Goal: Task Accomplishment & Management: Complete application form

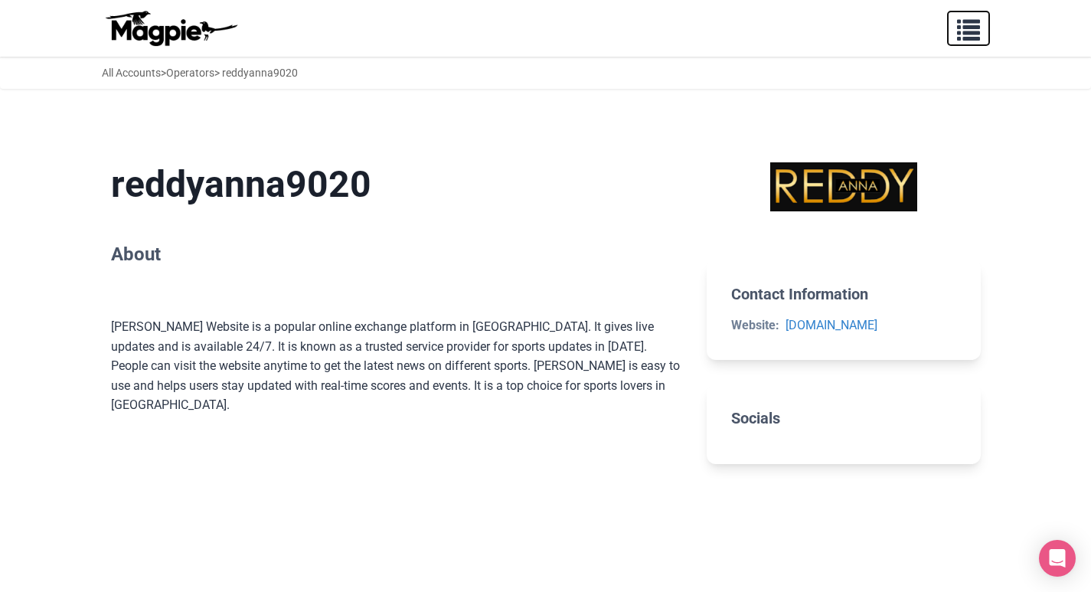
click at [972, 34] on span "button" at bounding box center [968, 26] width 23 height 23
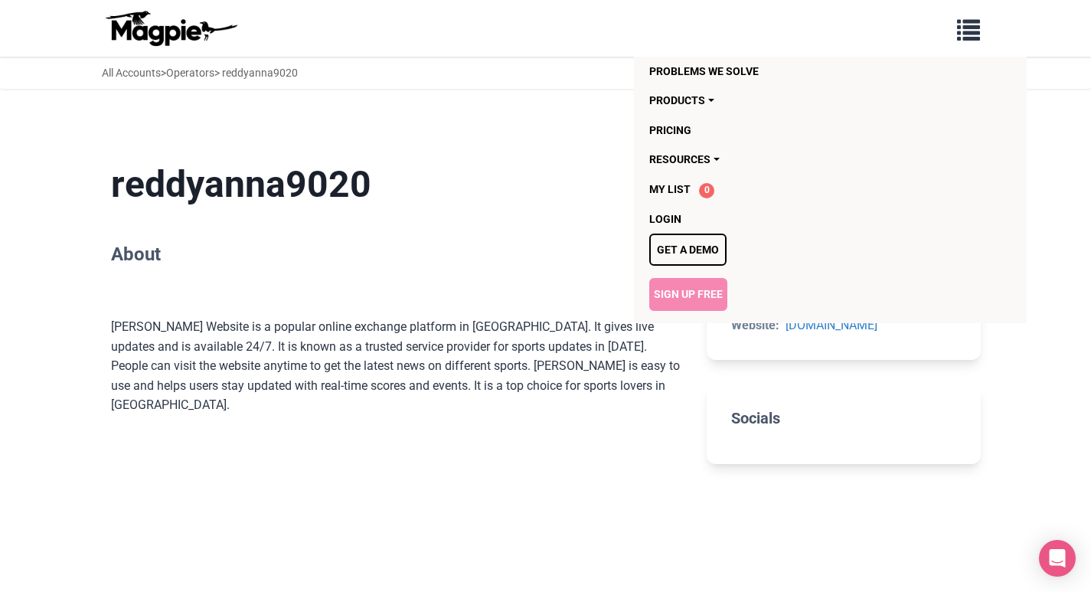
click at [696, 295] on link "Sign Up Free" at bounding box center [688, 294] width 78 height 32
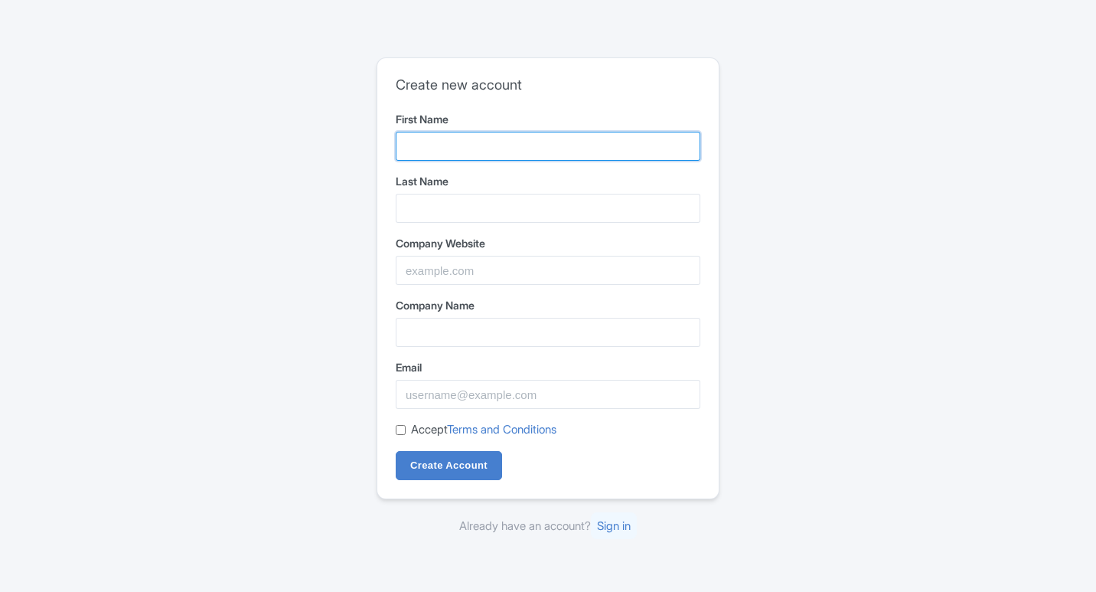
click at [485, 137] on input "First Name" at bounding box center [548, 146] width 305 height 29
type input "Ambani"
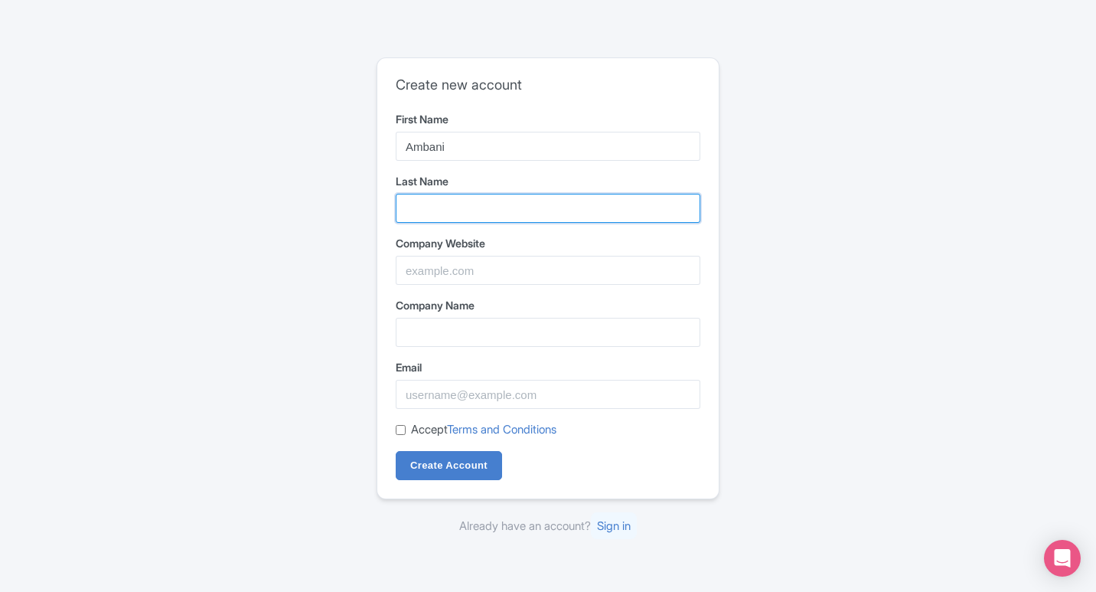
type input "Book"
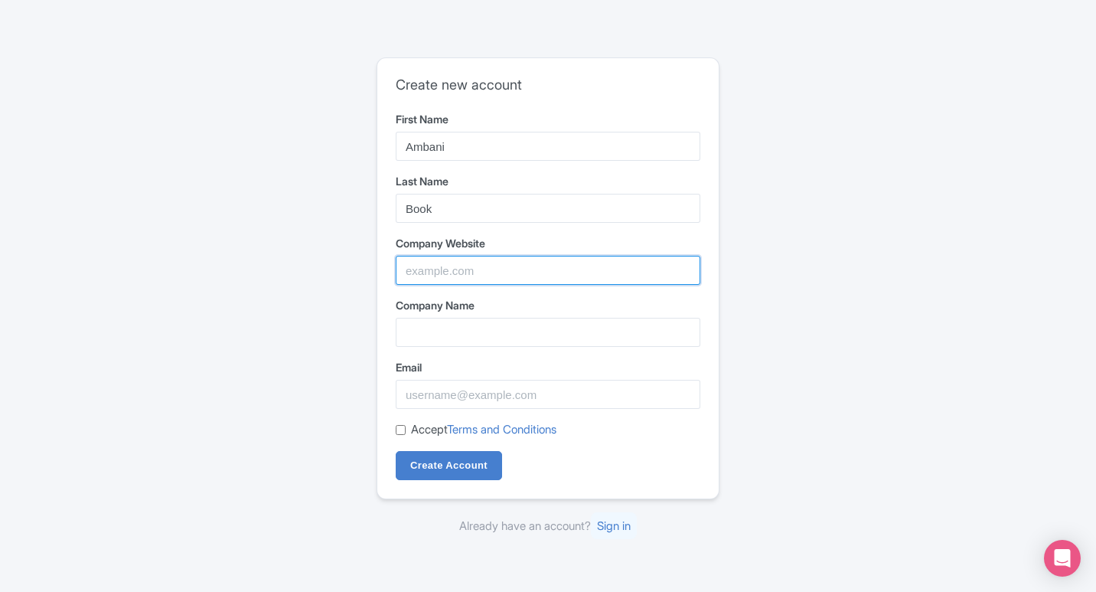
type input "Ambani Book"
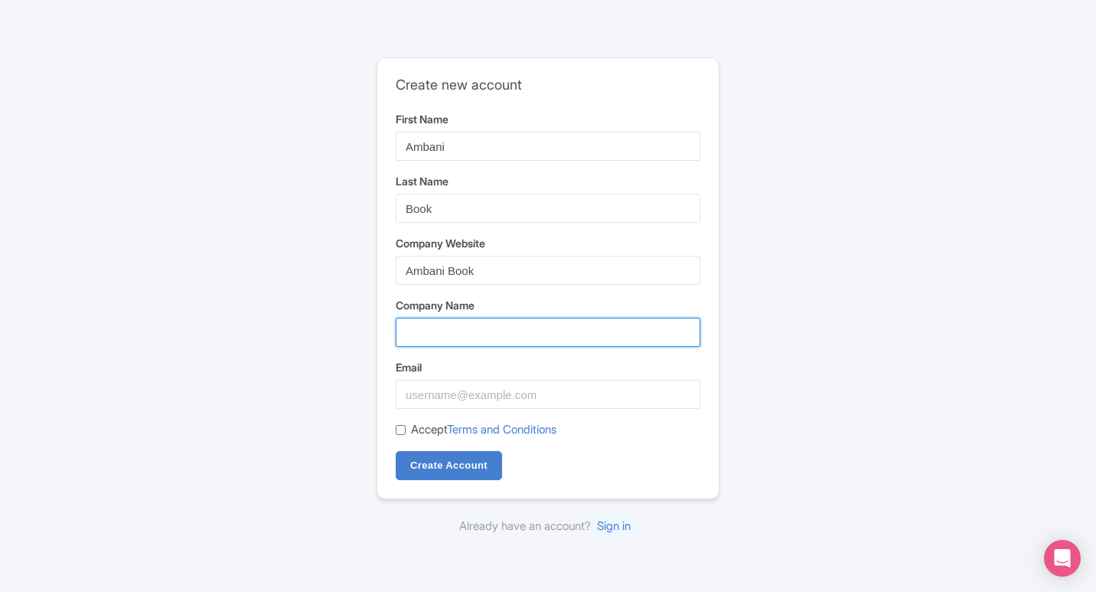
type input "Ambani Book"
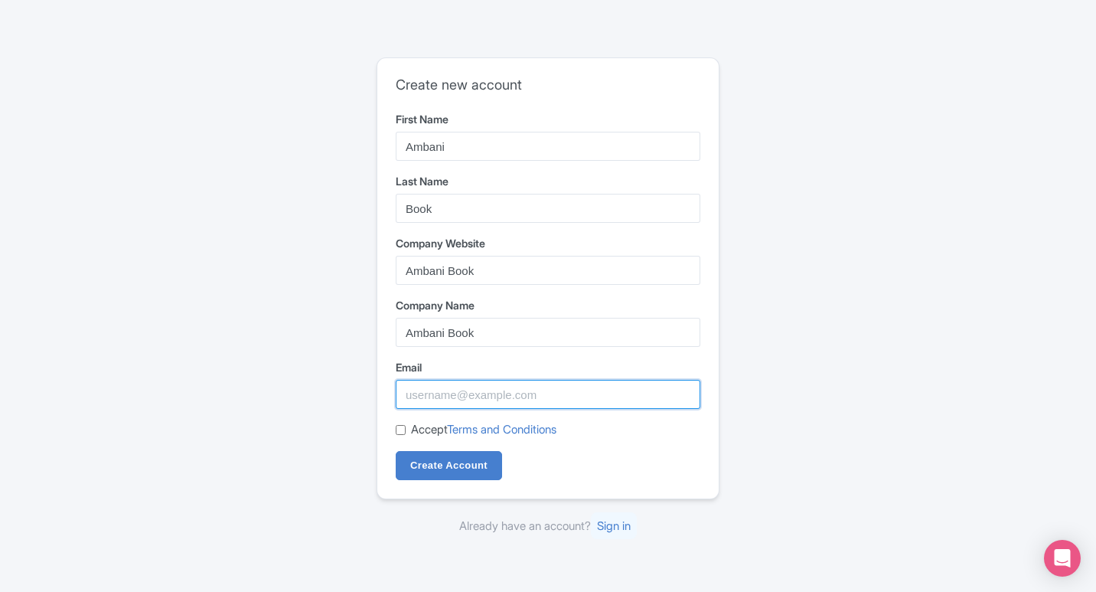
type input "ambanibook1505@gmail.com"
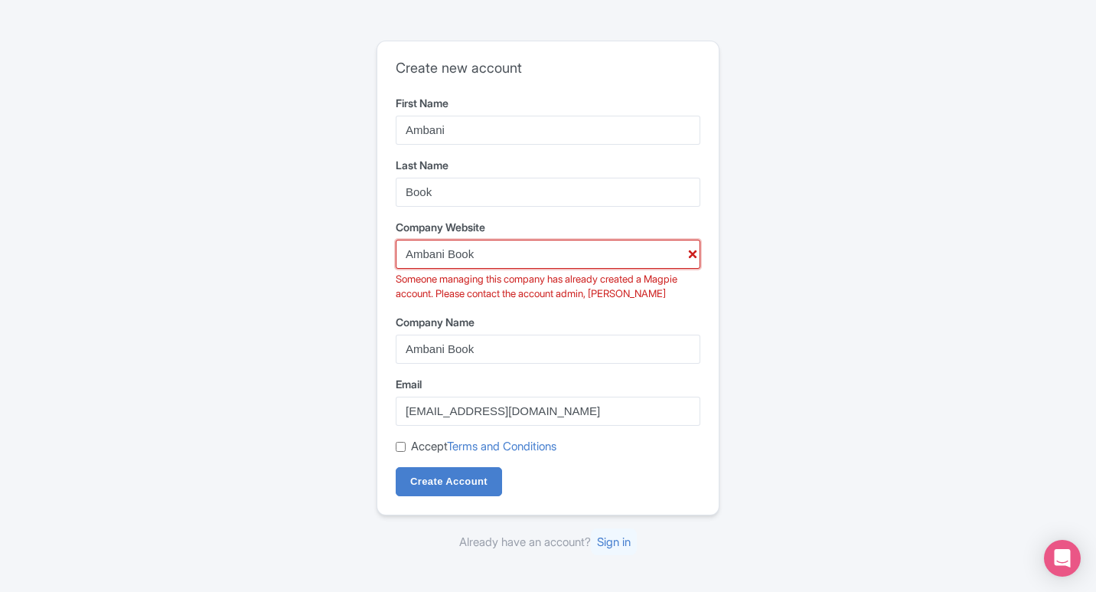
click at [485, 259] on input "Ambani Book" at bounding box center [548, 254] width 305 height 29
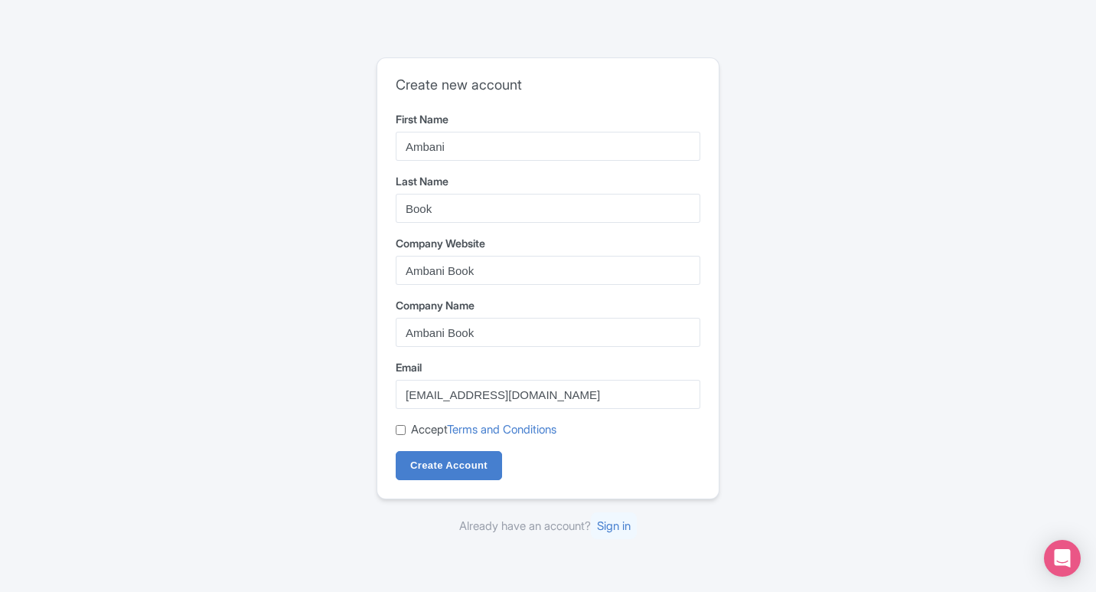
click at [395, 429] on div "Create new account First Name Ambani Last Name Book Company Website Ambani Book…" at bounding box center [547, 278] width 341 height 440
click at [403, 432] on input "Accept Terms and Conditions" at bounding box center [401, 430] width 10 height 10
checkbox input "true"
click at [439, 462] on input "Create Account" at bounding box center [449, 465] width 106 height 29
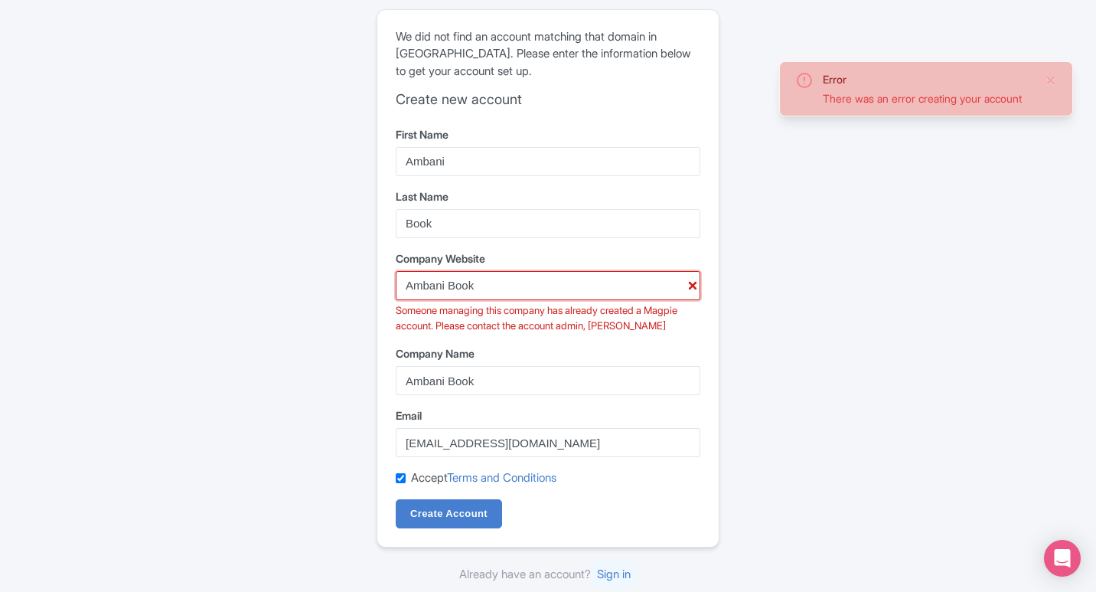
click at [449, 286] on input "Ambani Book" at bounding box center [548, 285] width 305 height 29
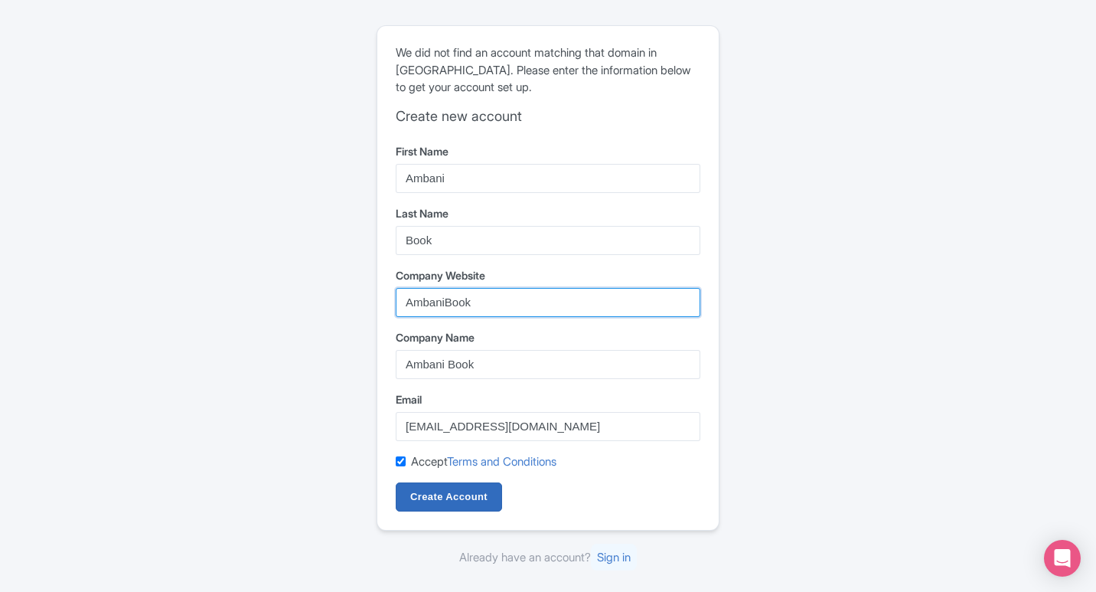
type input "AmbaniBook"
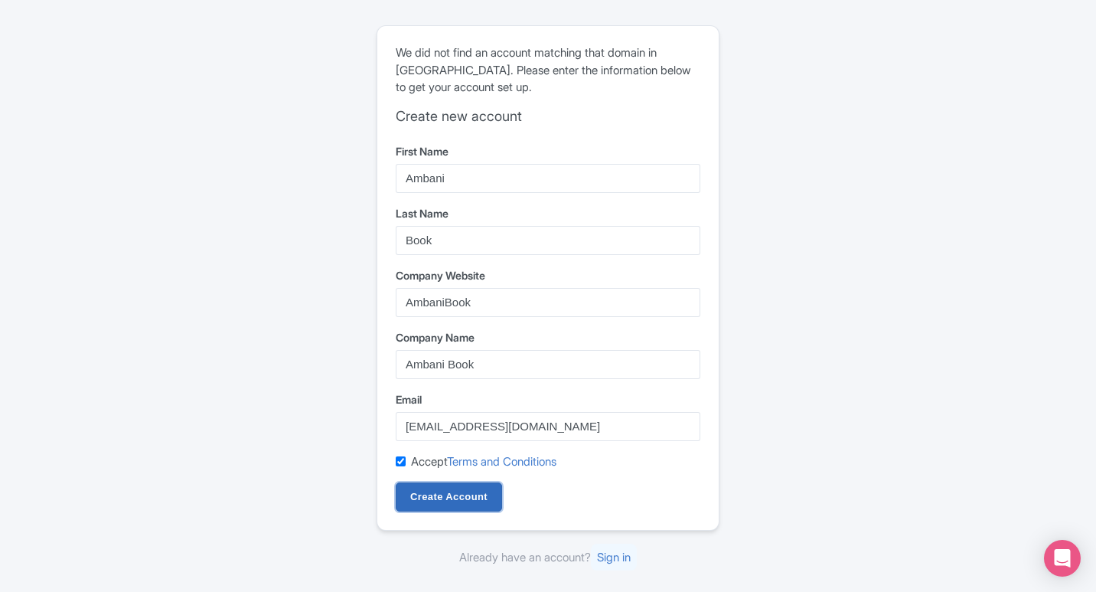
click at [462, 504] on input "Create Account" at bounding box center [449, 496] width 106 height 29
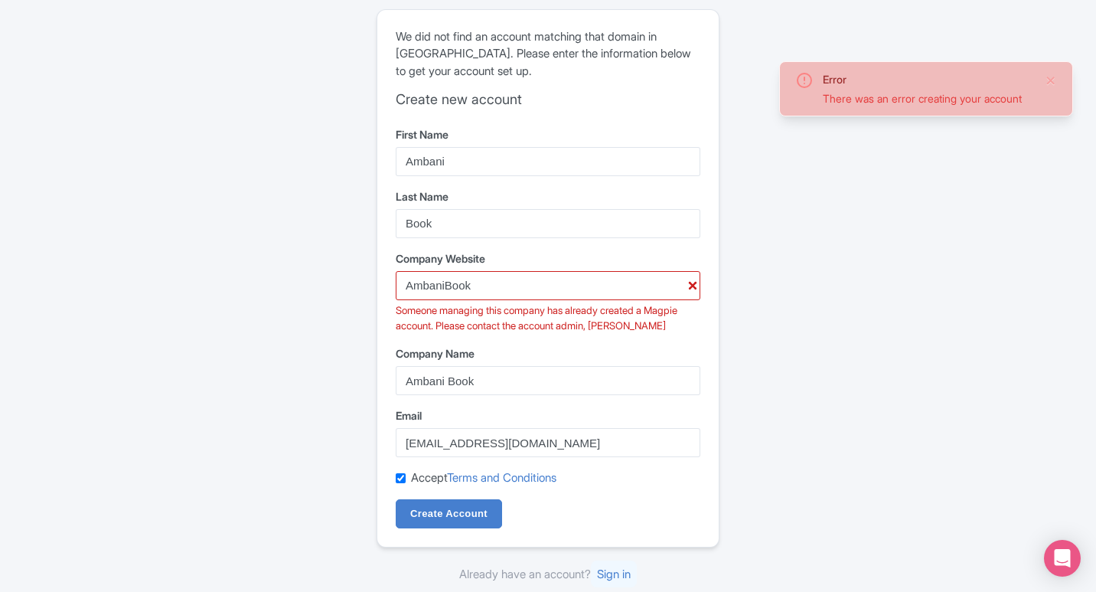
click at [373, 299] on div "Error There was an error creating your account We did not find an account match…" at bounding box center [548, 296] width 980 height 586
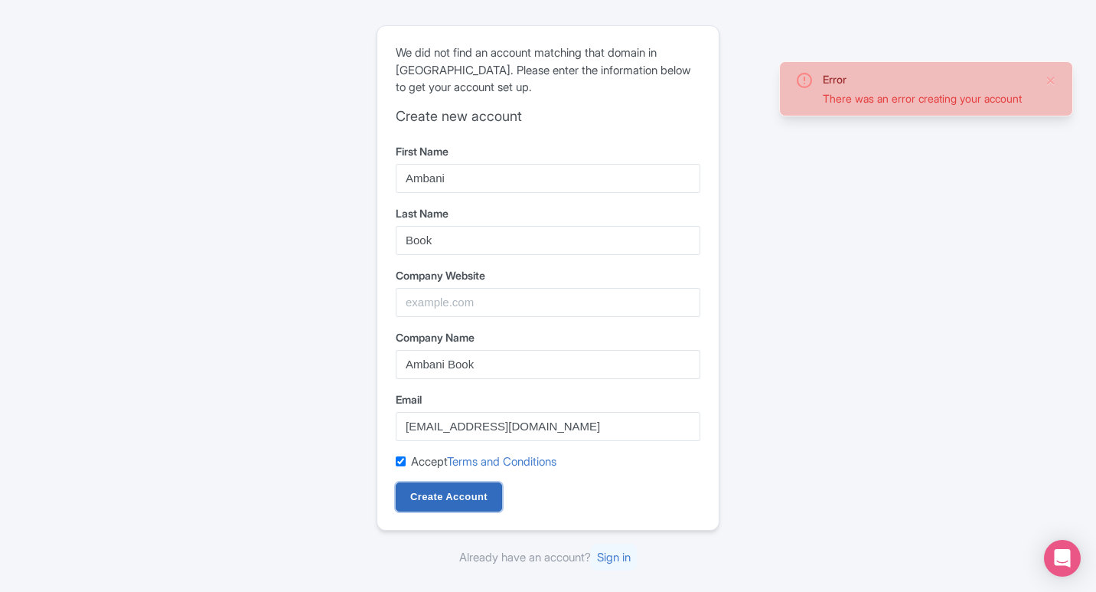
click at [478, 504] on input "Create Account" at bounding box center [449, 496] width 106 height 29
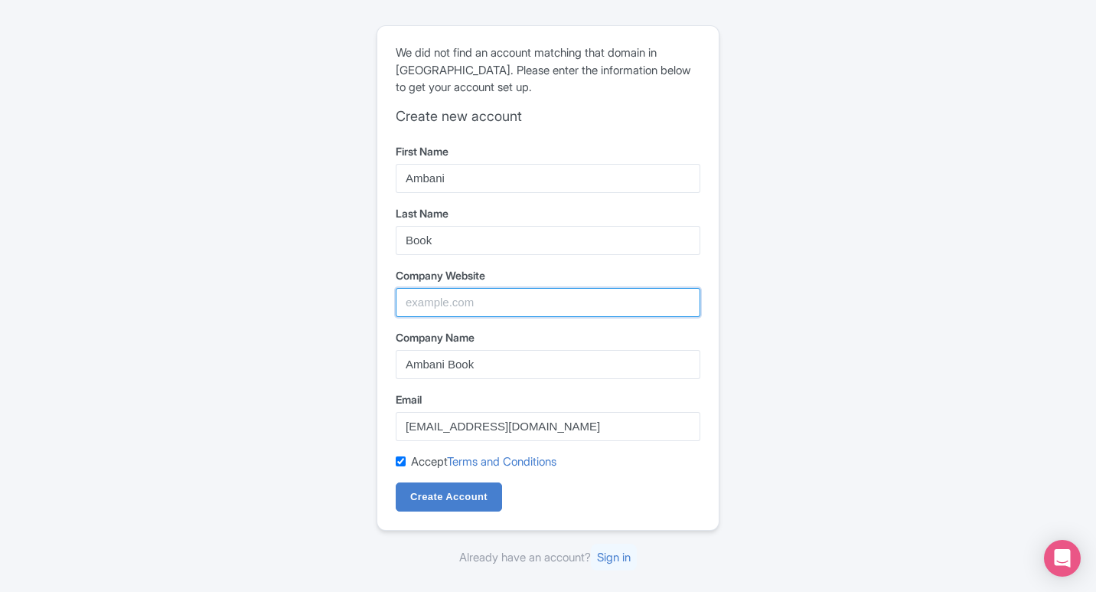
click at [518, 306] on input "Company Website" at bounding box center [548, 302] width 305 height 29
type input "Ambani BookS"
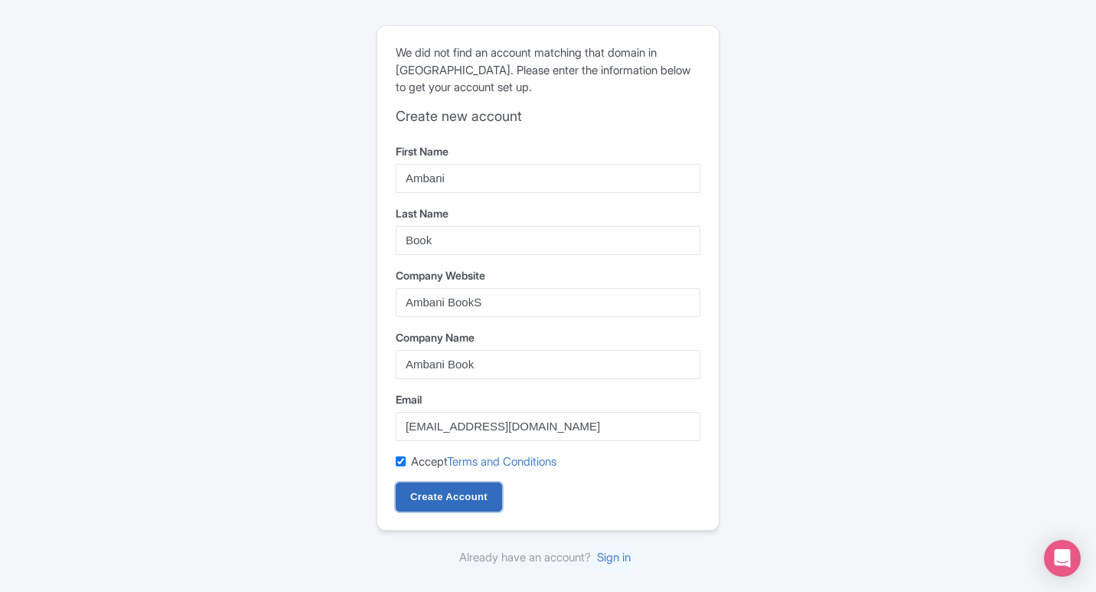
click at [487, 498] on input "Create Account" at bounding box center [449, 496] width 106 height 29
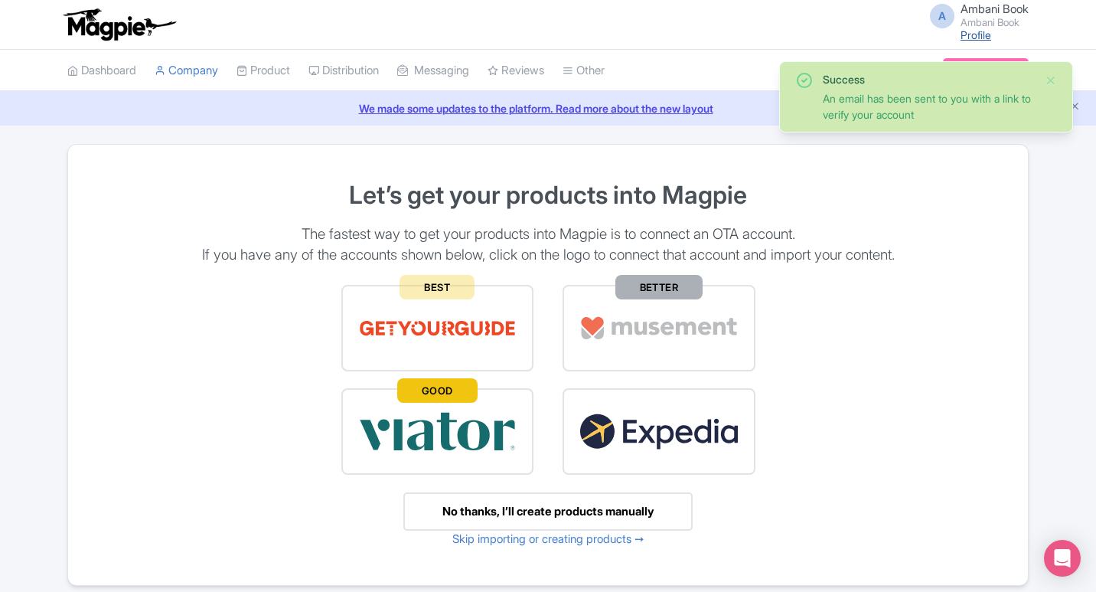
click at [972, 34] on link "Profile" at bounding box center [976, 34] width 31 height 13
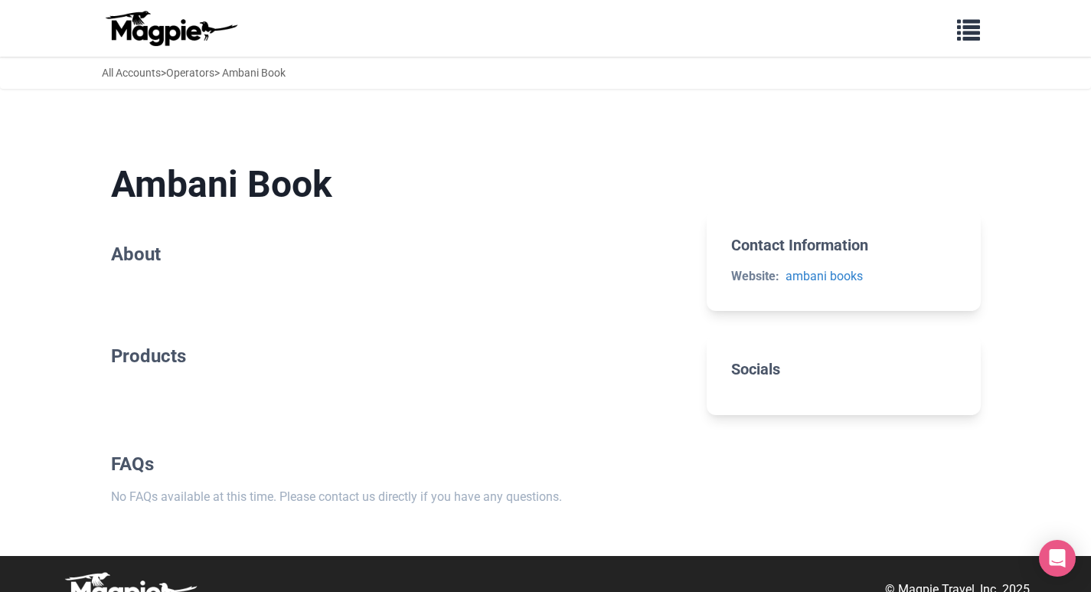
click at [147, 256] on h2 "About" at bounding box center [397, 254] width 572 height 22
click at [137, 79] on link "All Accounts" at bounding box center [131, 73] width 59 height 12
click at [246, 78] on div "All Accounts > Operators > Ambani Book" at bounding box center [194, 72] width 184 height 17
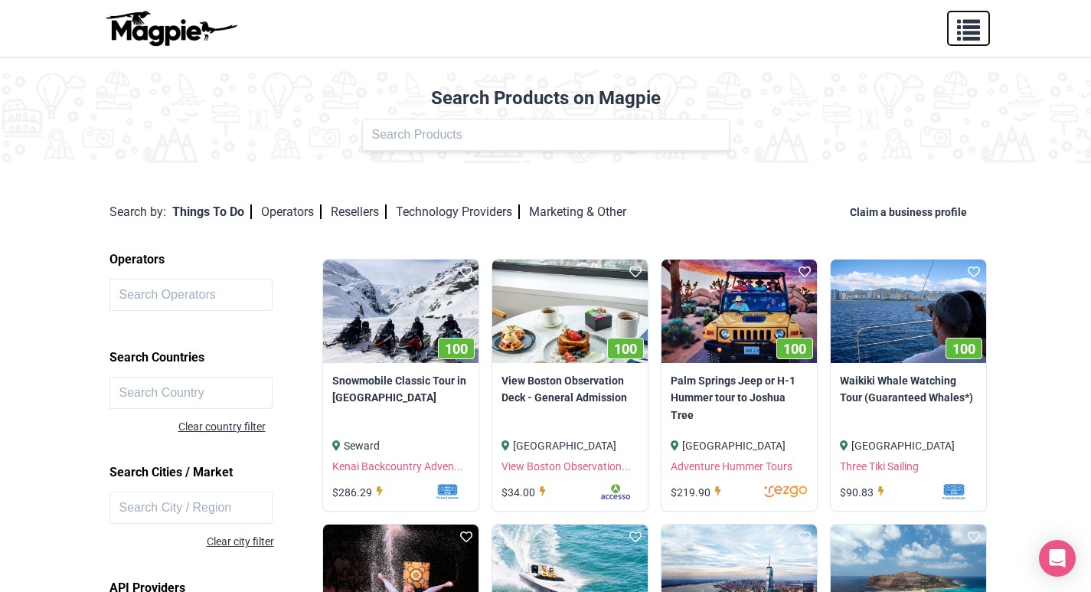
click at [971, 33] on span "button" at bounding box center [968, 26] width 23 height 23
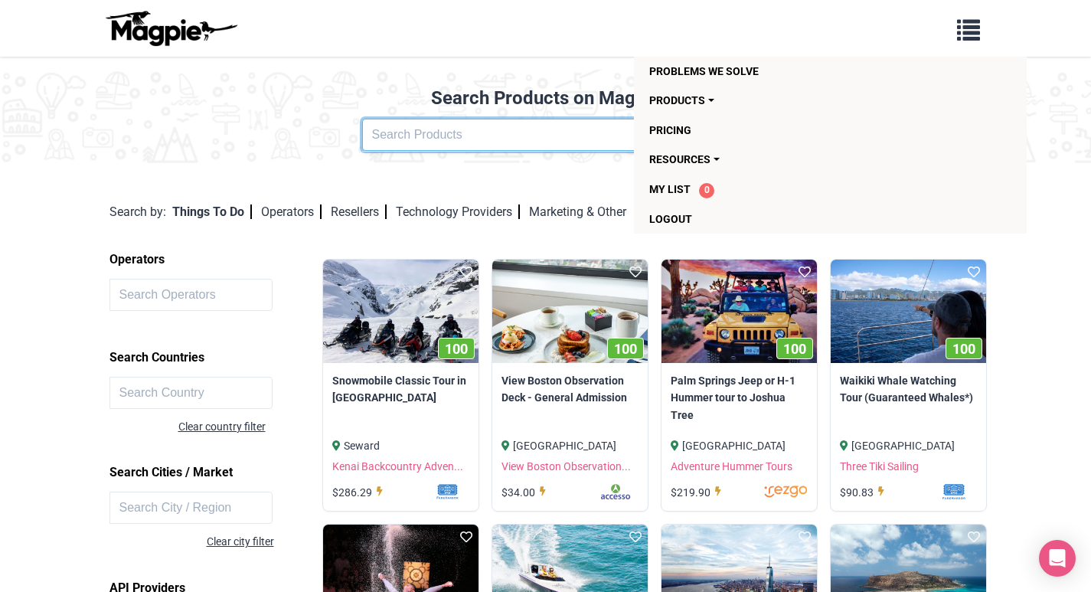
drag, startPoint x: 379, startPoint y: 121, endPoint x: 302, endPoint y: 60, distance: 98.0
click at [377, 121] on input "text" at bounding box center [545, 135] width 367 height 32
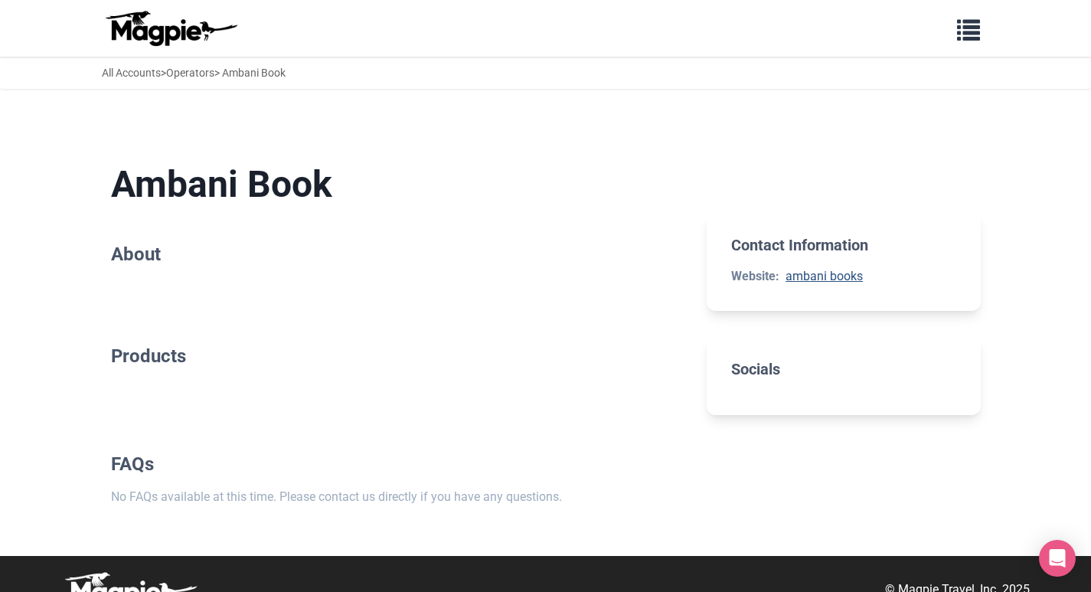
click at [817, 279] on link "ambani books" at bounding box center [823, 276] width 77 height 15
click at [971, 34] on span "button" at bounding box center [968, 26] width 23 height 23
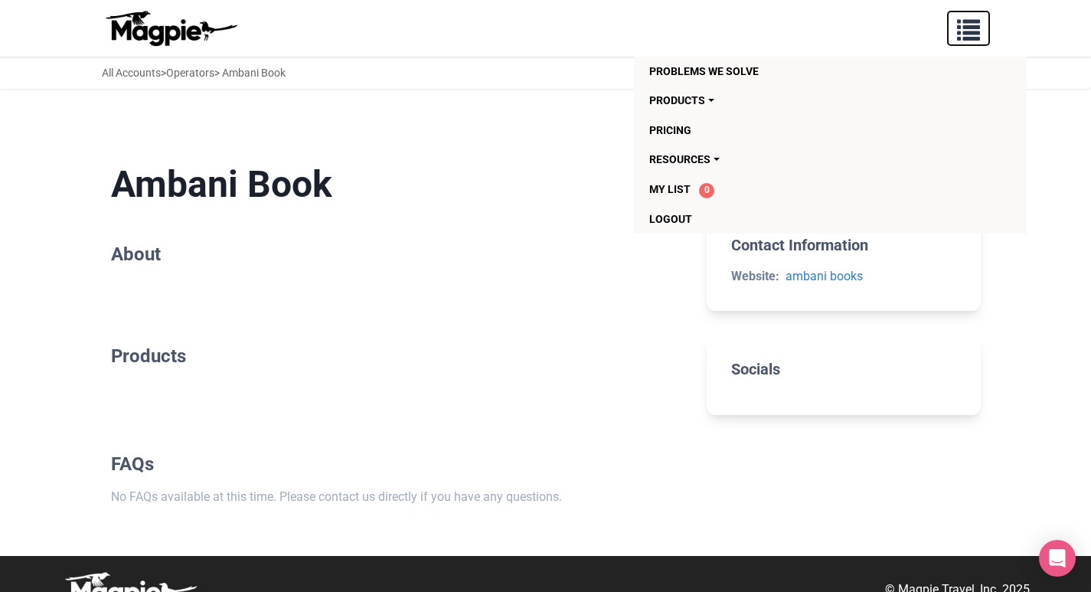
click at [971, 34] on span "button" at bounding box center [968, 26] width 23 height 23
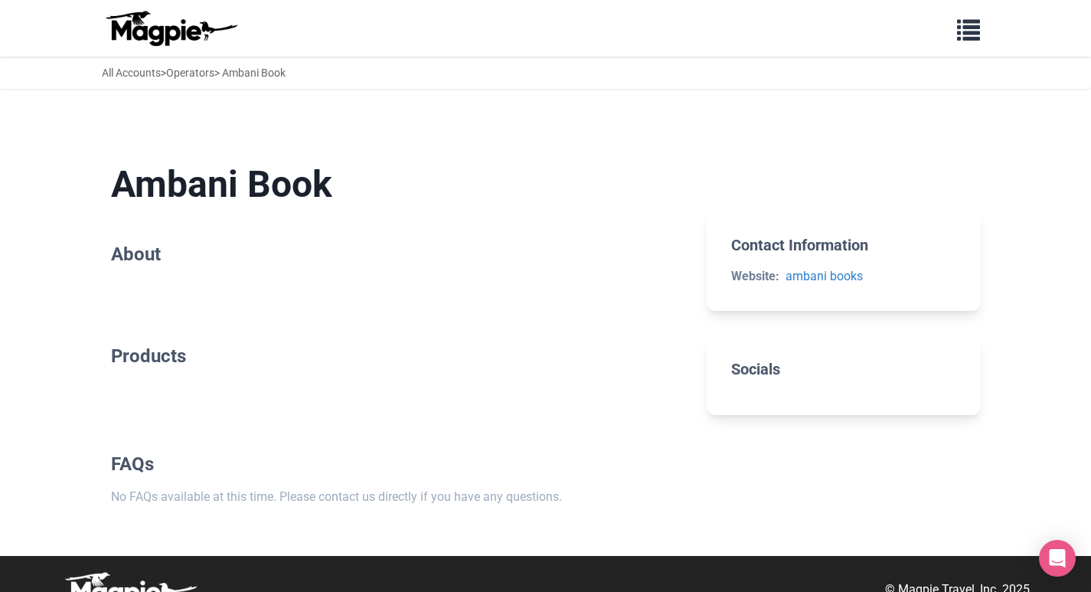
click at [227, 182] on h1 "Ambani Book" at bounding box center [397, 184] width 572 height 44
click at [229, 188] on h1 "Ambani Book" at bounding box center [397, 184] width 572 height 44
click at [138, 260] on h2 "About" at bounding box center [397, 254] width 572 height 22
click at [138, 257] on h2 "About" at bounding box center [397, 254] width 572 height 22
click at [144, 266] on h2 "About" at bounding box center [397, 254] width 572 height 22
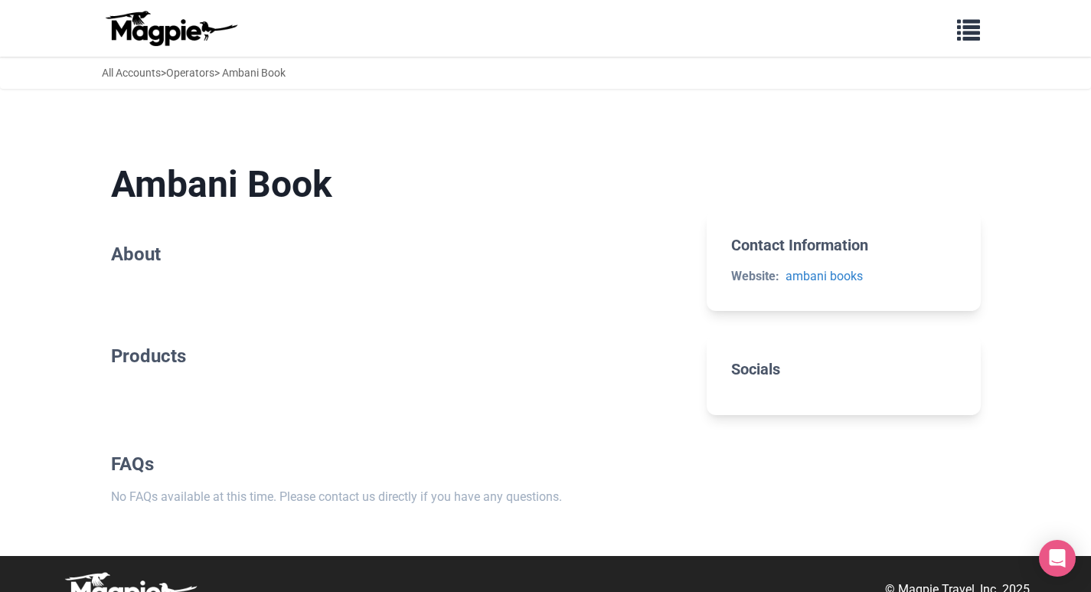
click at [294, 388] on section "Products" at bounding box center [397, 362] width 572 height 83
click at [272, 71] on div "All Accounts > Operators > Ambani Book" at bounding box center [194, 72] width 184 height 17
click at [135, 68] on link "All Accounts" at bounding box center [131, 73] width 59 height 12
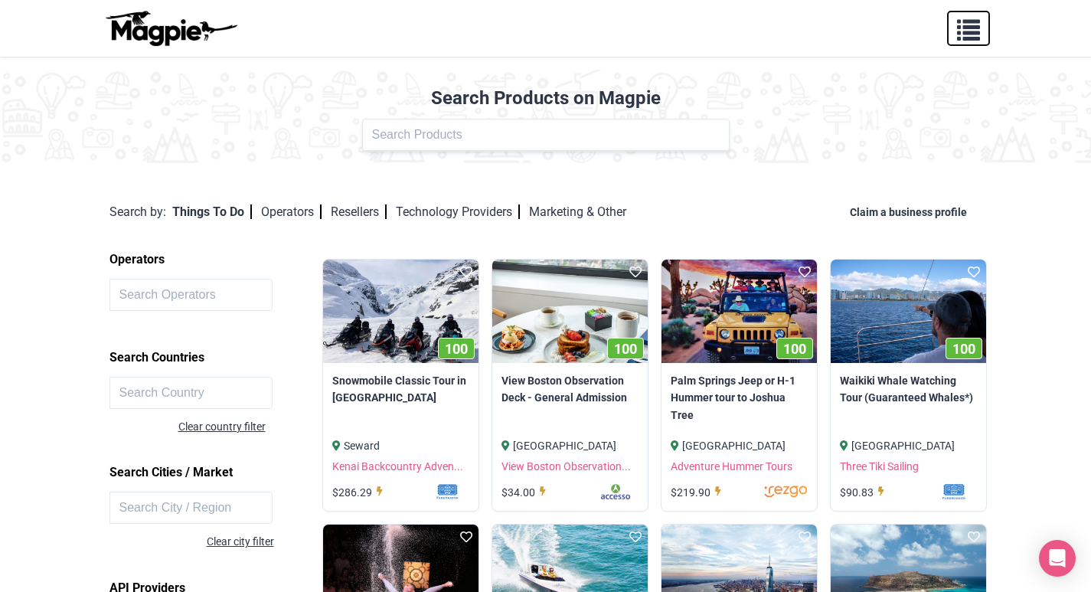
click at [967, 31] on span "button" at bounding box center [968, 26] width 23 height 23
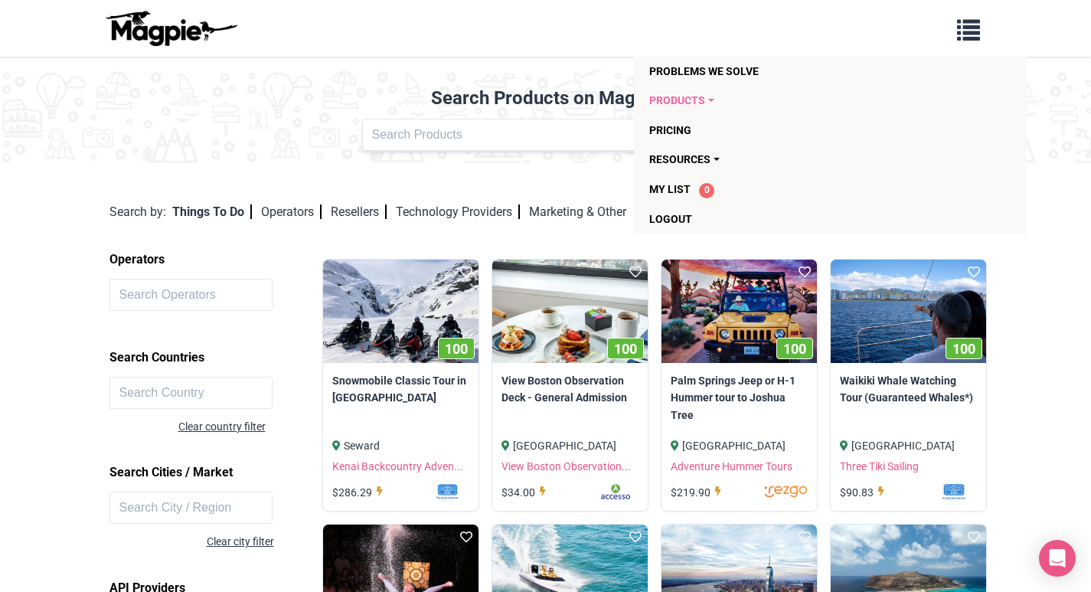
click at [697, 106] on link "Products" at bounding box center [799, 100] width 301 height 29
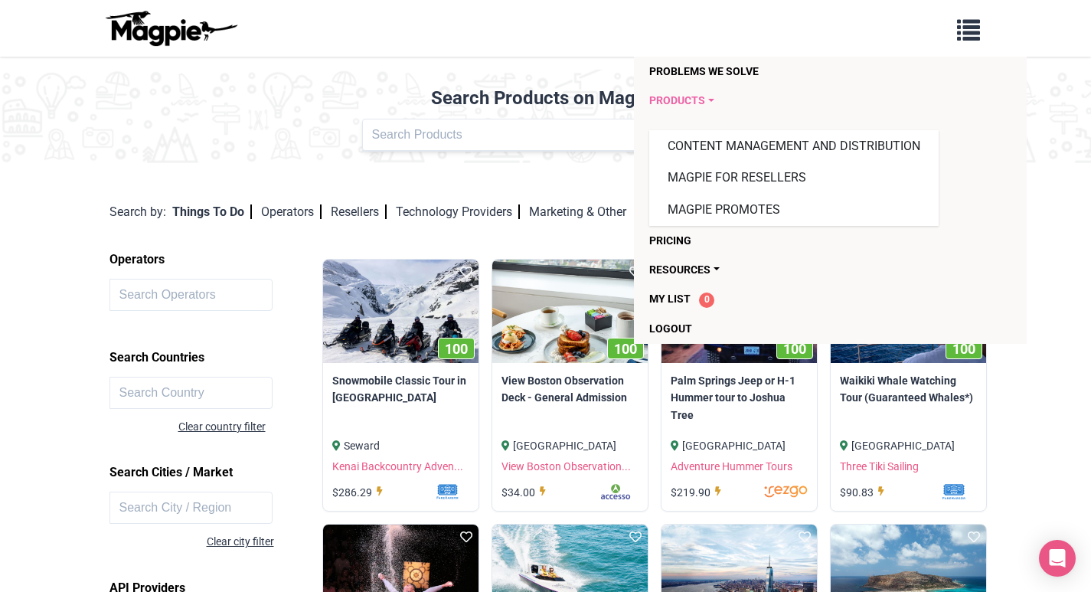
click at [697, 106] on link "Products" at bounding box center [799, 100] width 301 height 29
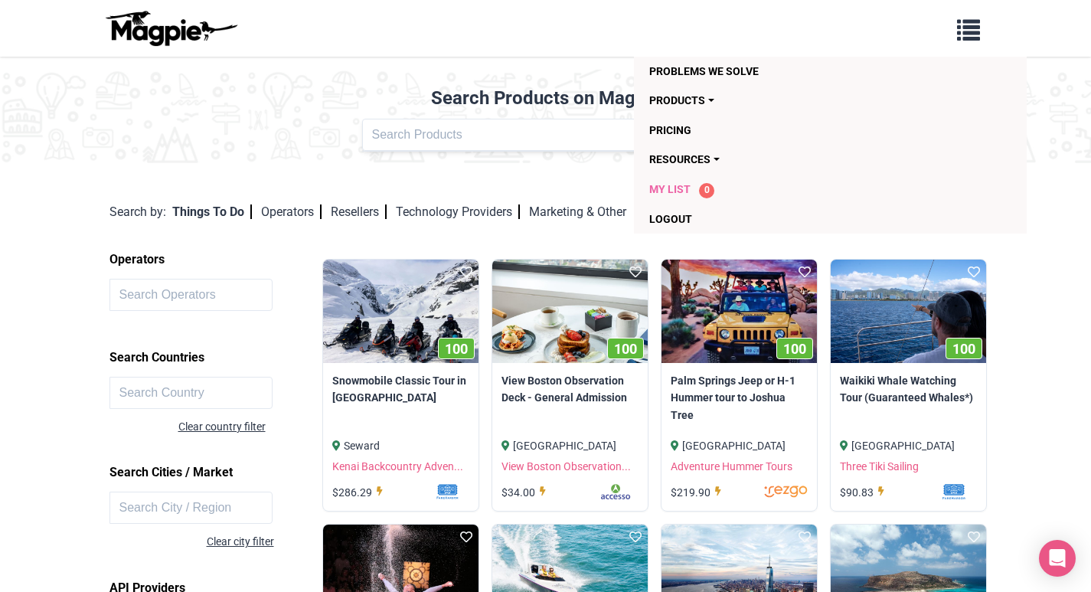
click at [657, 192] on span "My List" at bounding box center [669, 189] width 41 height 12
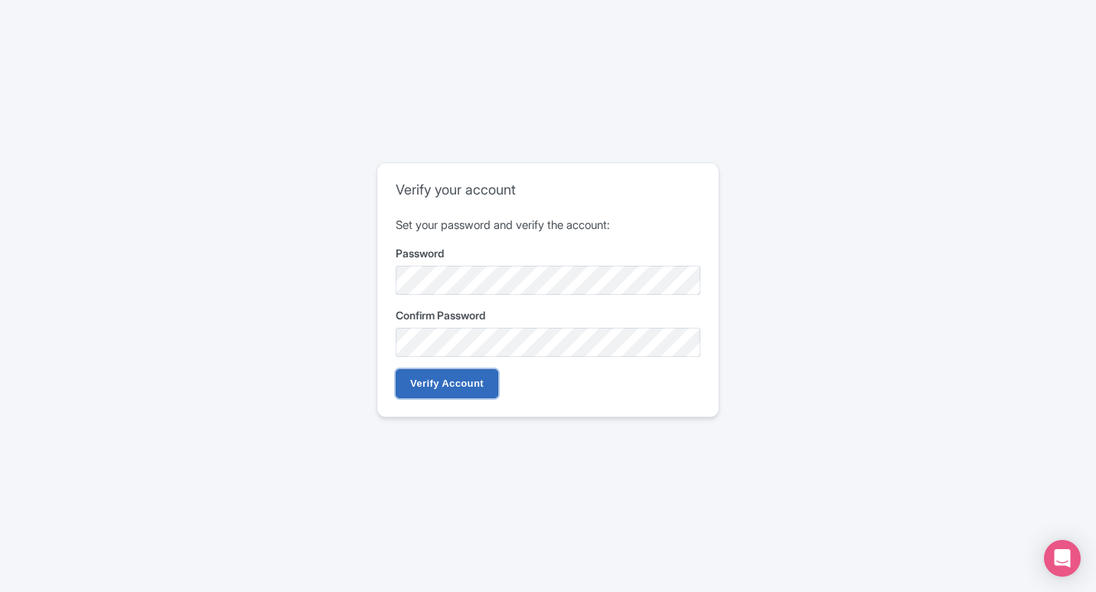
click at [468, 378] on input "Verify Account" at bounding box center [447, 383] width 103 height 29
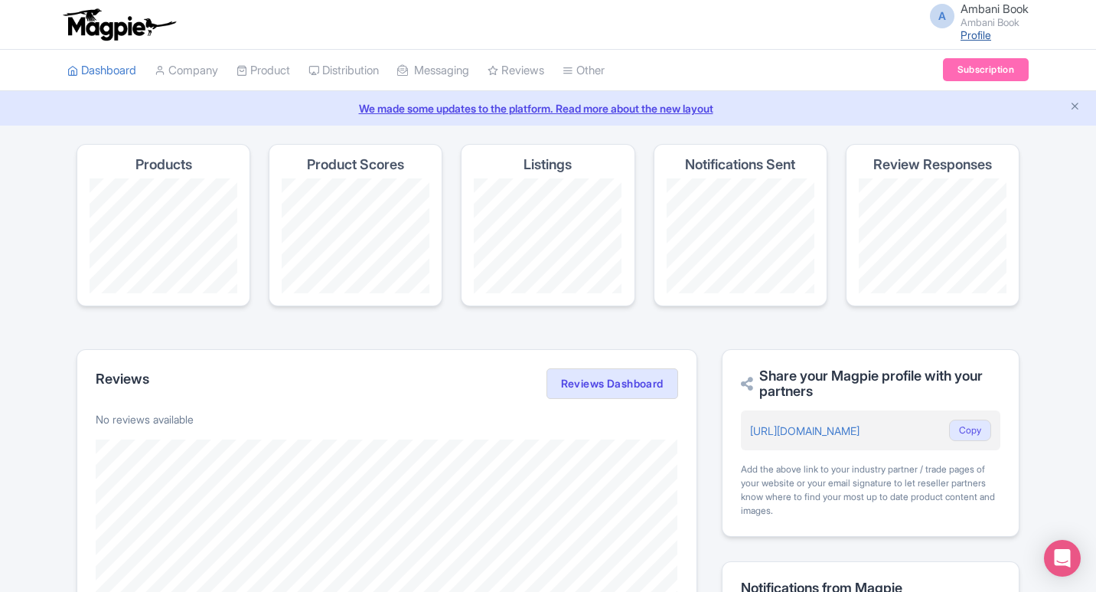
click at [980, 32] on link "Profile" at bounding box center [976, 34] width 31 height 13
click at [938, 14] on span "A" at bounding box center [942, 16] width 24 height 24
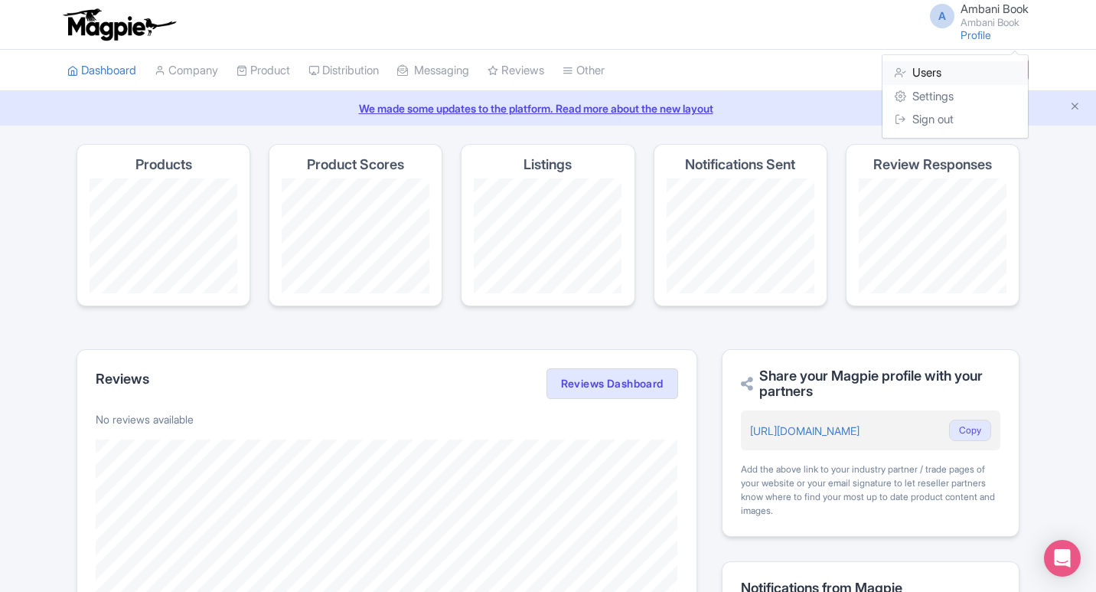
click at [941, 78] on link "Users" at bounding box center [954, 73] width 145 height 24
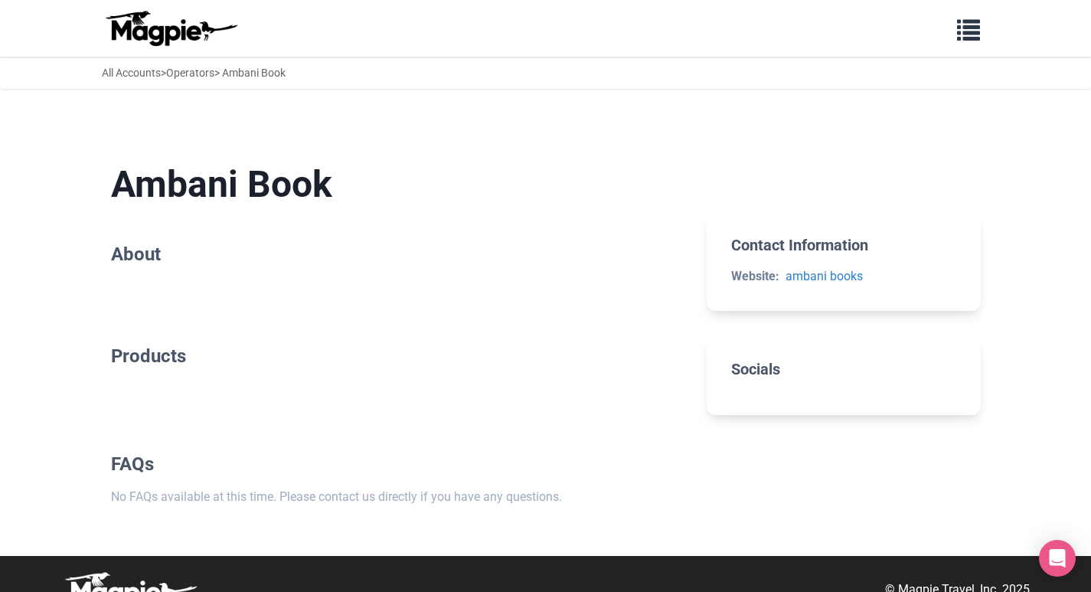
click at [150, 262] on h2 "About" at bounding box center [397, 254] width 572 height 22
click at [242, 171] on h1 "Ambani Book" at bounding box center [397, 184] width 572 height 44
click at [276, 80] on div "All Accounts > Operators > Ambani Book" at bounding box center [194, 72] width 184 height 17
click at [749, 248] on h2 "Contact Information" at bounding box center [843, 245] width 224 height 18
click at [766, 363] on h2 "Socials" at bounding box center [843, 369] width 224 height 18
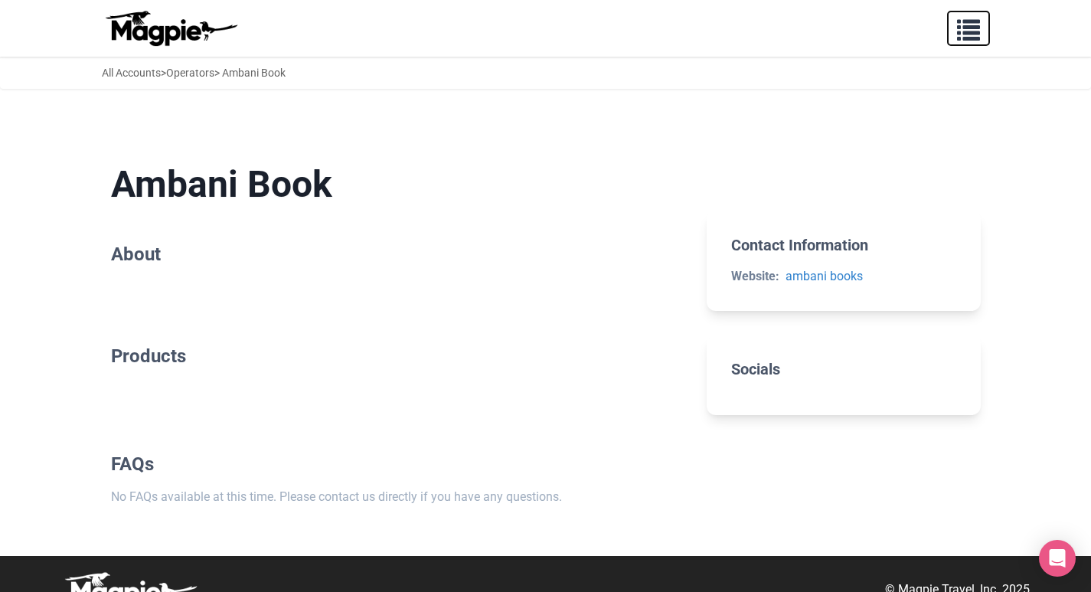
click at [964, 34] on span "button" at bounding box center [968, 26] width 23 height 23
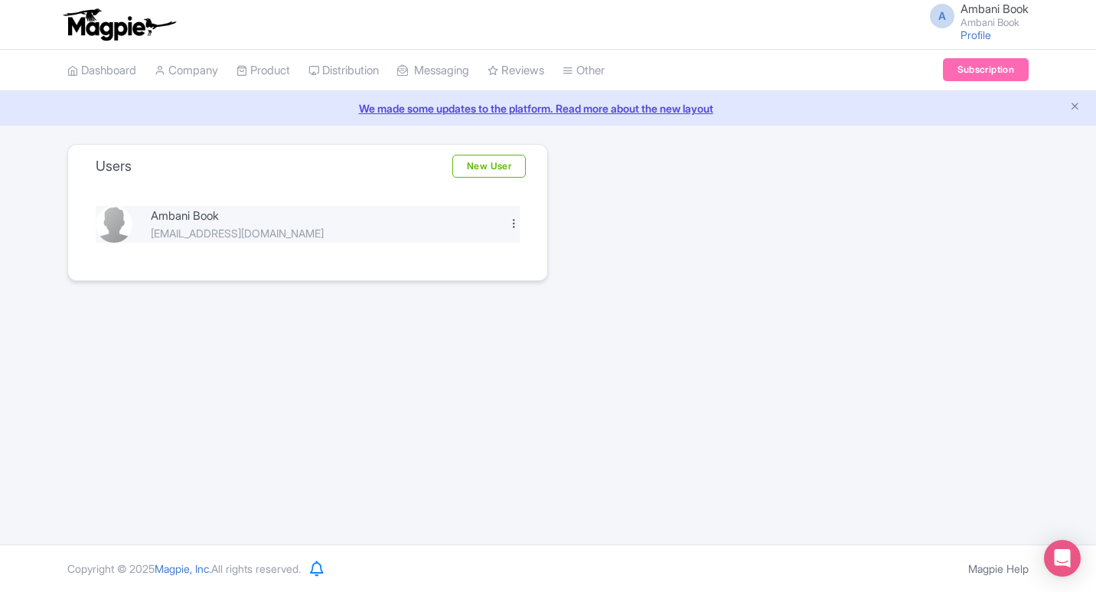
click at [512, 220] on div at bounding box center [513, 222] width 11 height 11
click at [463, 244] on link "Edit" at bounding box center [446, 249] width 145 height 24
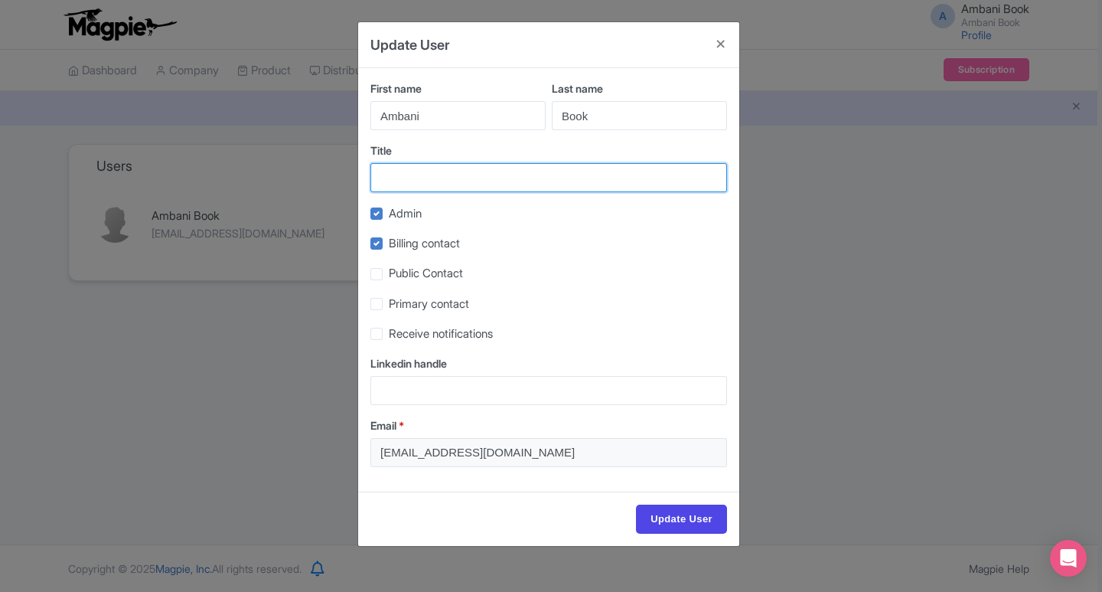
click at [499, 174] on input "Title" at bounding box center [548, 177] width 357 height 29
paste input "Ambani Book 247 – Live Matches Without Limits"
click at [470, 178] on input "Ambani Book 247 – Live Matches Without Limits" at bounding box center [548, 177] width 357 height 29
type input "Ambani Book ID – Live Matches Without Limits"
click at [389, 271] on label "Public Contact" at bounding box center [426, 274] width 74 height 18
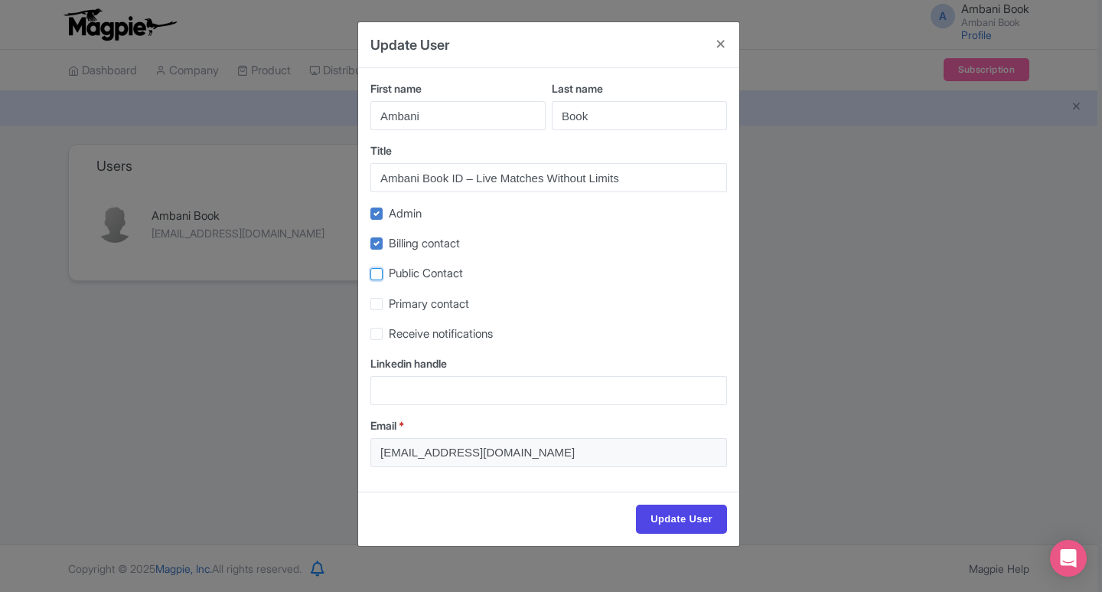
click at [389, 271] on input "Public Contact" at bounding box center [394, 270] width 10 height 10
checkbox input "true"
click at [470, 396] on input "Linkedin handle" at bounding box center [548, 390] width 357 height 29
paste input "https://www.instagram.com/ambanibook001/"
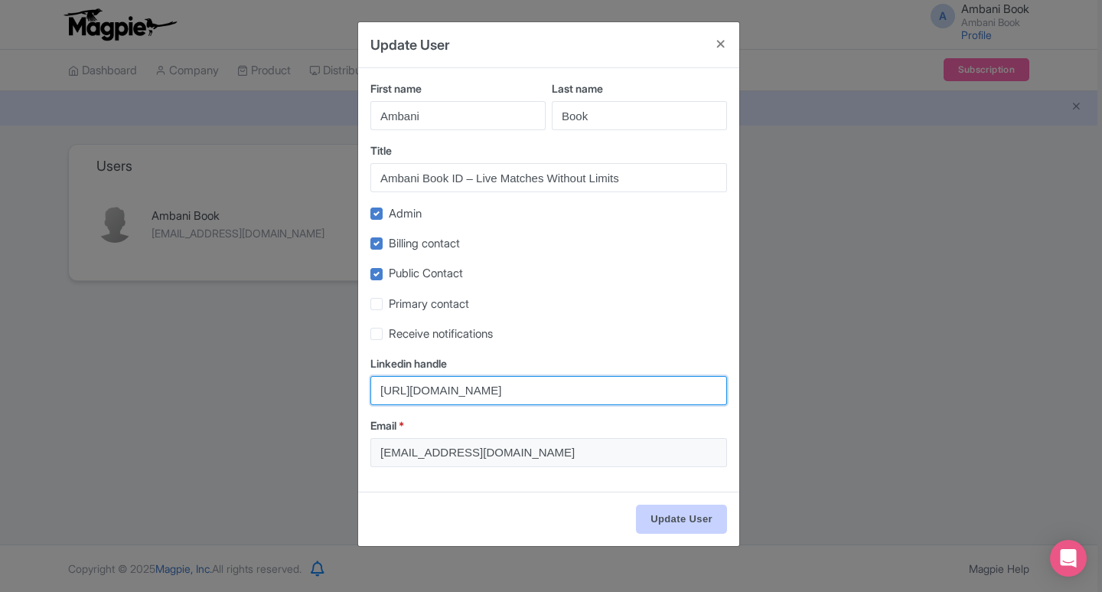
type input "https://www.instagram.com/ambanibook001/"
click at [697, 515] on input "Update User" at bounding box center [681, 518] width 91 height 29
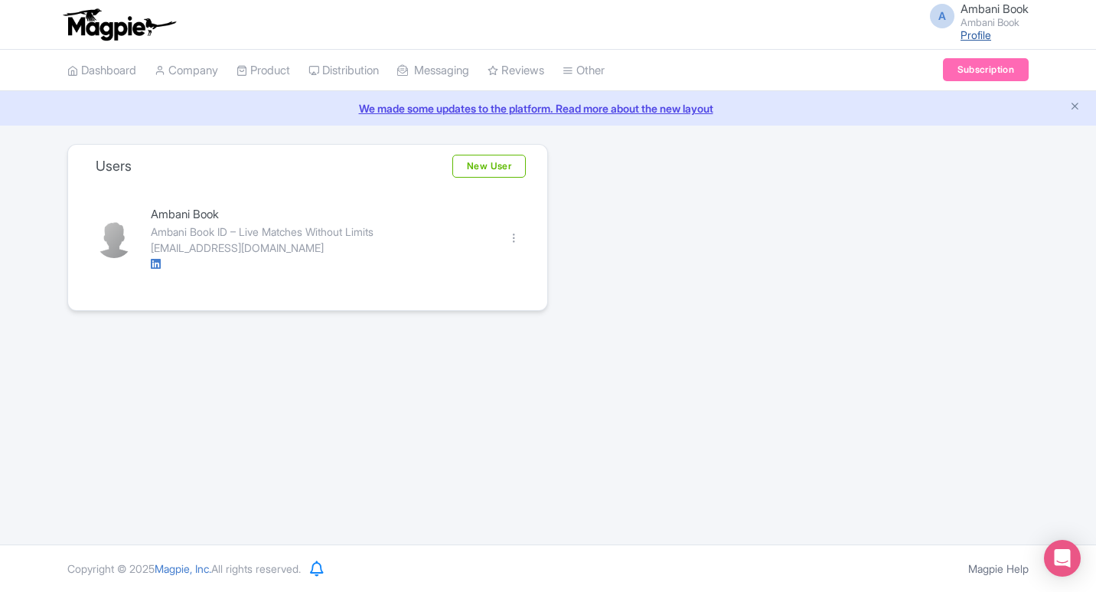
click at [981, 36] on link "Profile" at bounding box center [976, 34] width 31 height 13
click at [941, 17] on span "A" at bounding box center [942, 16] width 24 height 24
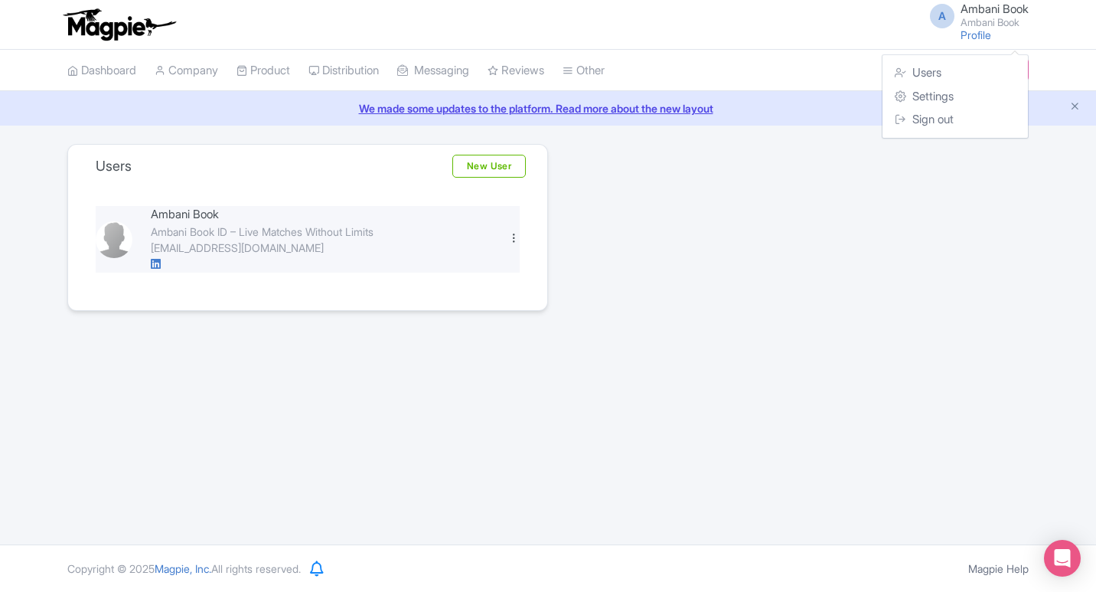
click at [511, 241] on div at bounding box center [513, 237] width 11 height 11
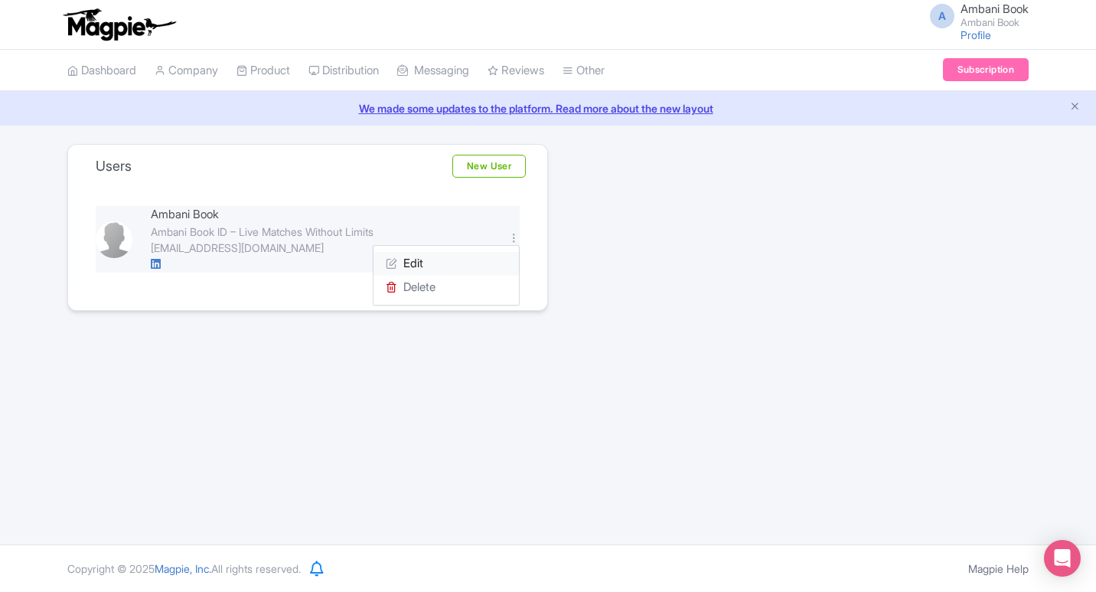
click at [460, 261] on link "Edit" at bounding box center [446, 264] width 145 height 24
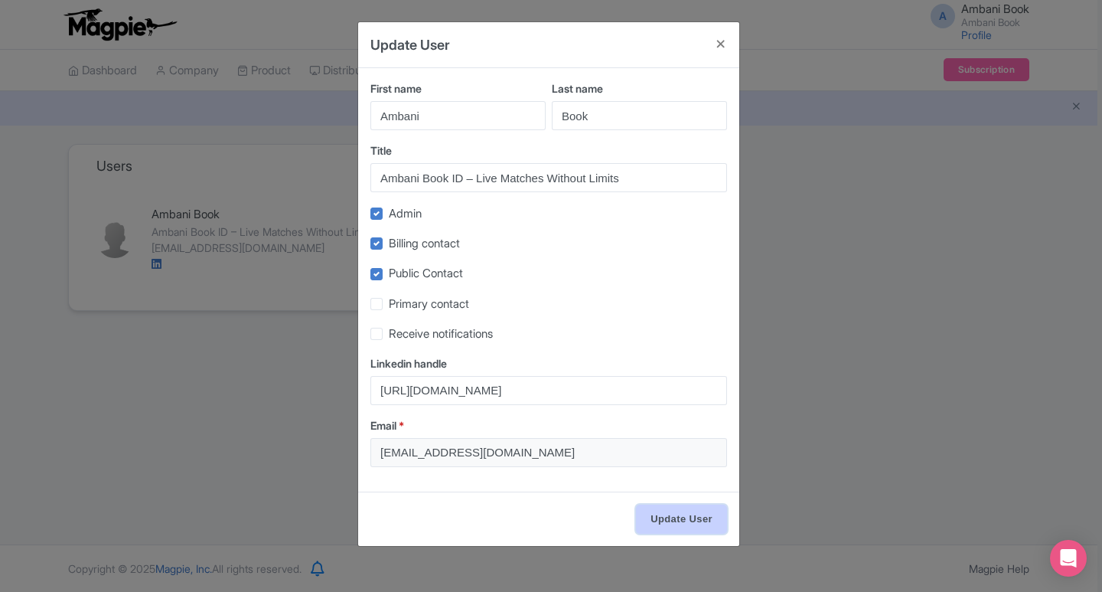
click at [672, 514] on input "Update User" at bounding box center [681, 518] width 91 height 29
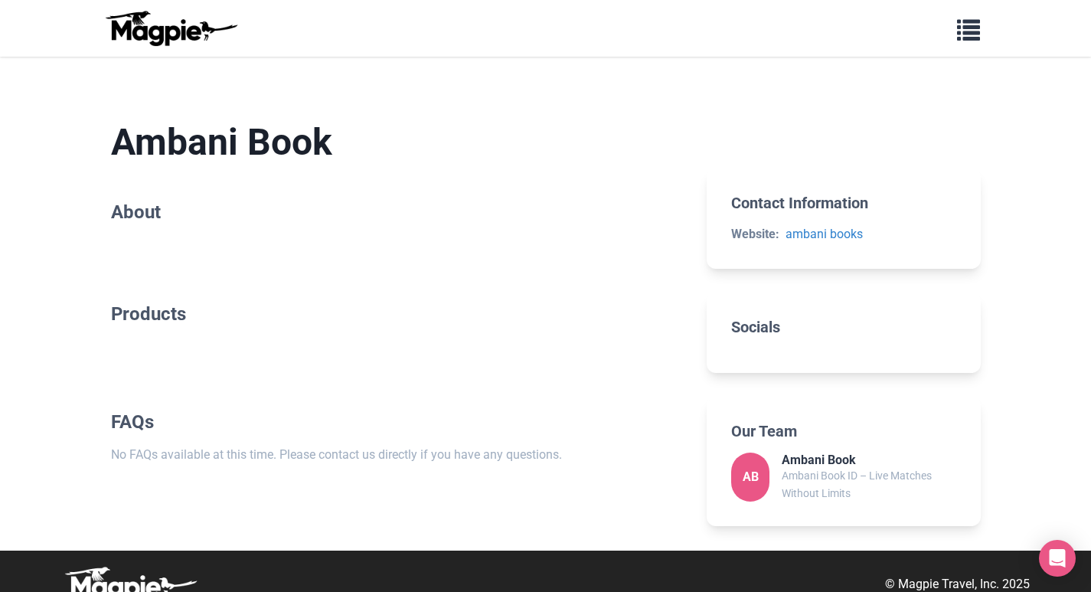
scroll to position [65, 0]
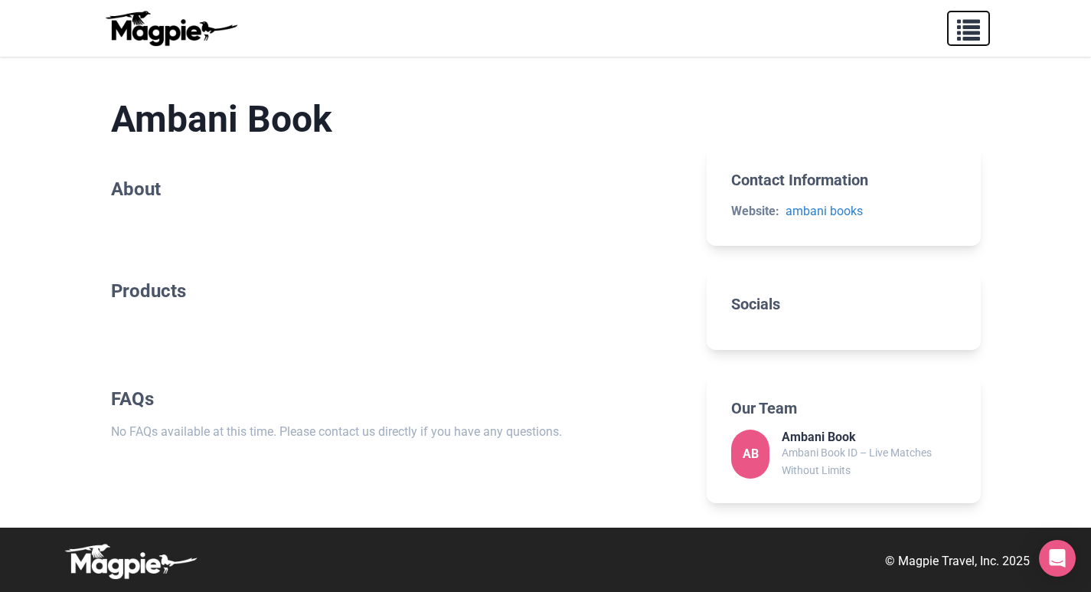
click at [971, 37] on span "button" at bounding box center [968, 26] width 23 height 23
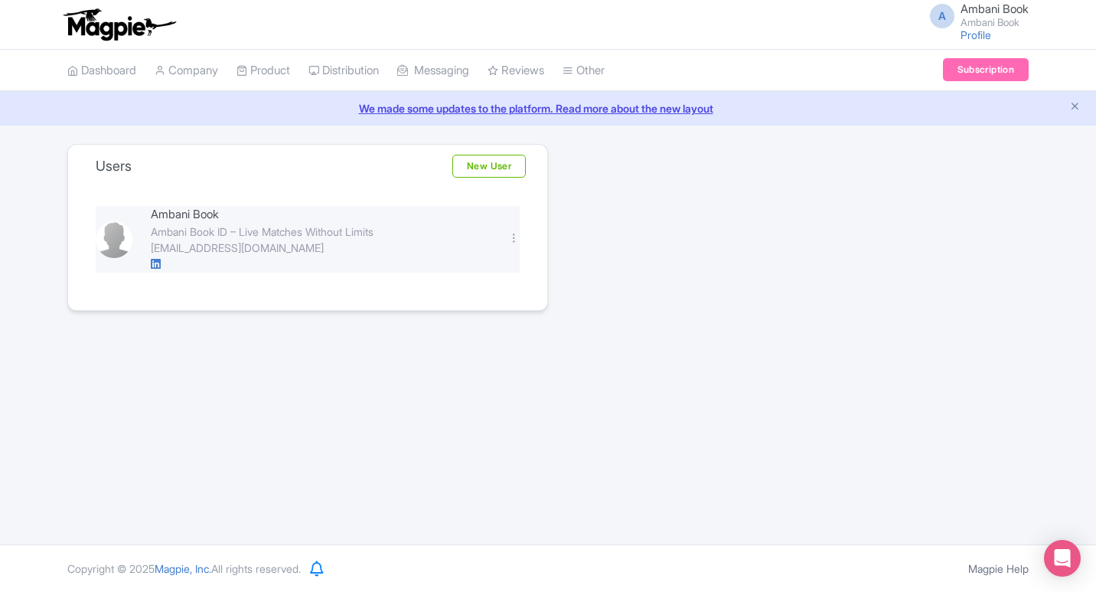
click at [115, 240] on img at bounding box center [114, 239] width 37 height 37
click at [119, 228] on img at bounding box center [114, 239] width 37 height 37
